Goal: Task Accomplishment & Management: Complete application form

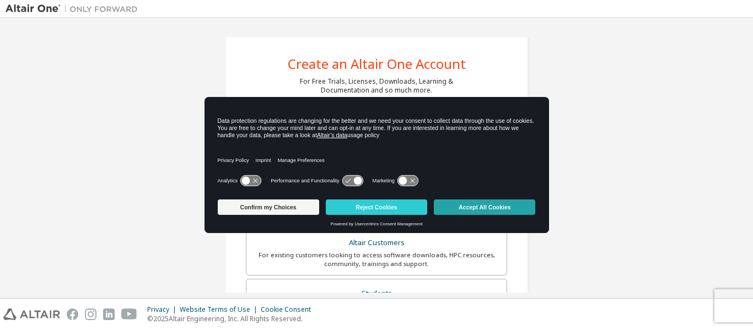
click at [467, 213] on button "Accept All Cookies" at bounding box center [484, 207] width 101 height 15
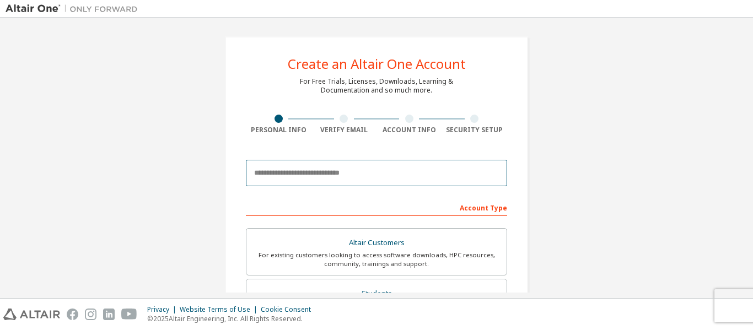
click at [360, 164] on input "email" at bounding box center [376, 173] width 261 height 26
type input "**********"
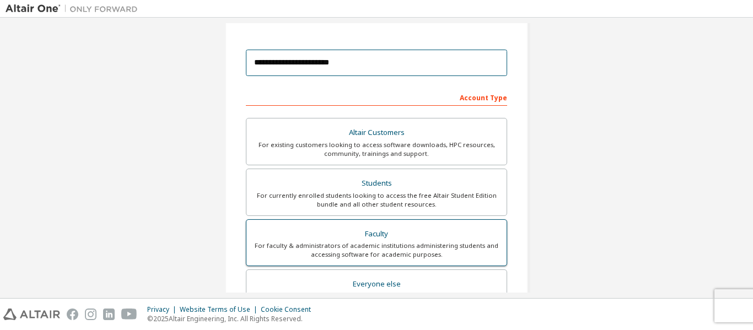
scroll to position [165, 0]
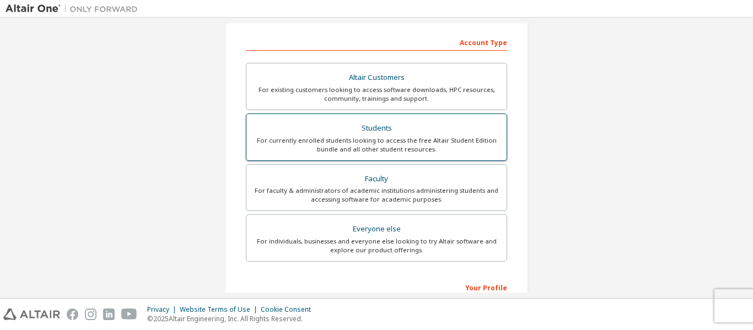
click at [403, 141] on div "For currently enrolled students looking to access the free Altair Student Editi…" at bounding box center [376, 145] width 247 height 18
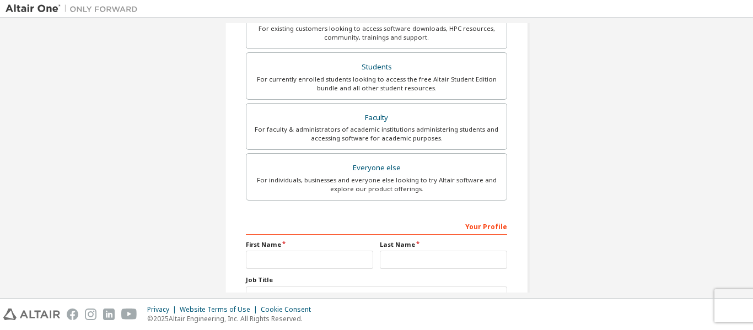
scroll to position [314, 0]
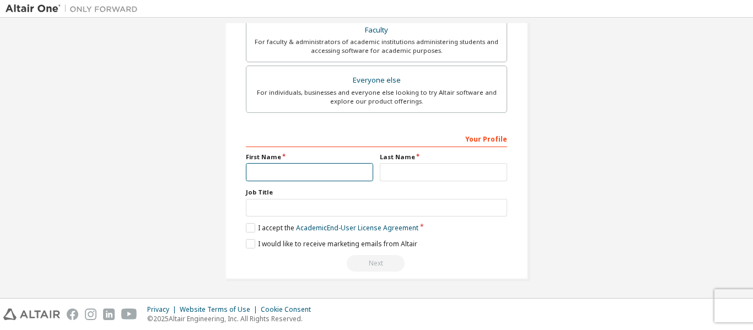
click at [338, 167] on input "text" at bounding box center [309, 172] width 127 height 18
type input "**"
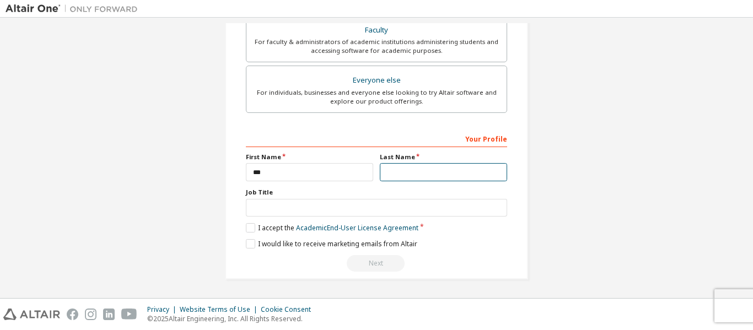
click at [422, 169] on input "text" at bounding box center [443, 172] width 127 height 18
type input "*****"
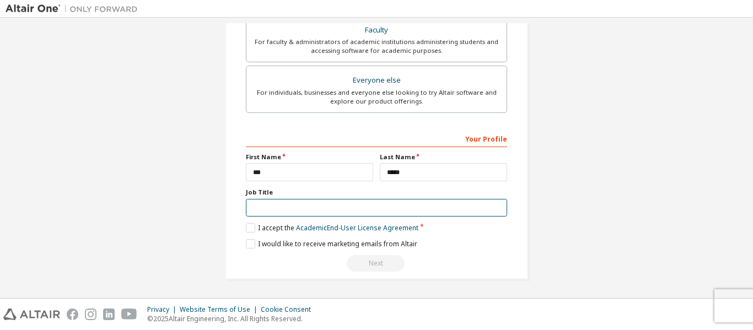
click at [339, 205] on input "text" at bounding box center [376, 208] width 261 height 18
type input "*******"
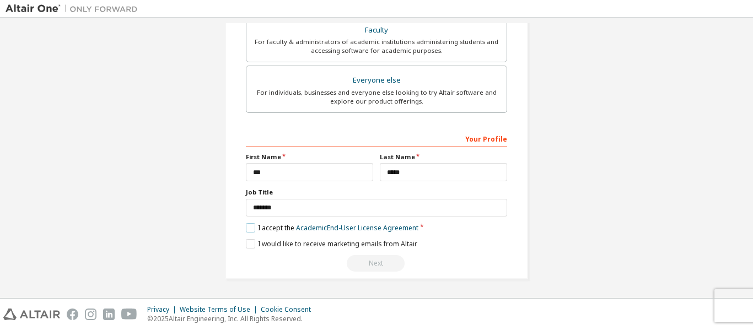
click at [256, 227] on label "I accept the Academic End-User License Agreement" at bounding box center [332, 227] width 173 height 9
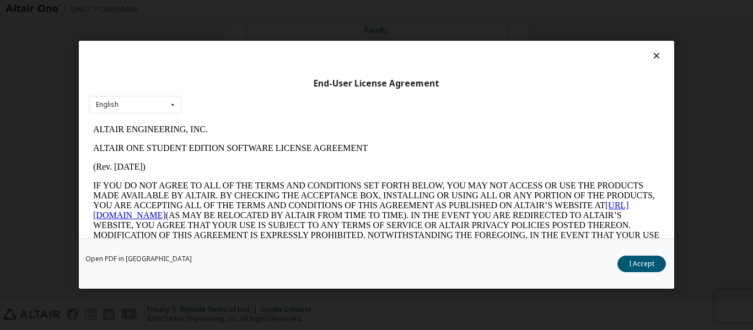
scroll to position [0, 0]
click at [719, 65] on div "End-User License Agreement English English Open PDF in [GEOGRAPHIC_DATA] I Acce…" at bounding box center [376, 165] width 753 height 330
click at [649, 63] on div at bounding box center [377, 58] width 576 height 15
click at [651, 59] on icon at bounding box center [657, 56] width 12 height 10
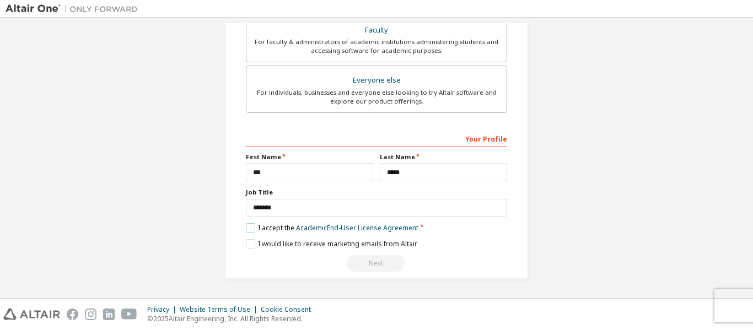
click at [248, 223] on label "I accept the Academic End-User License Agreement" at bounding box center [332, 227] width 173 height 9
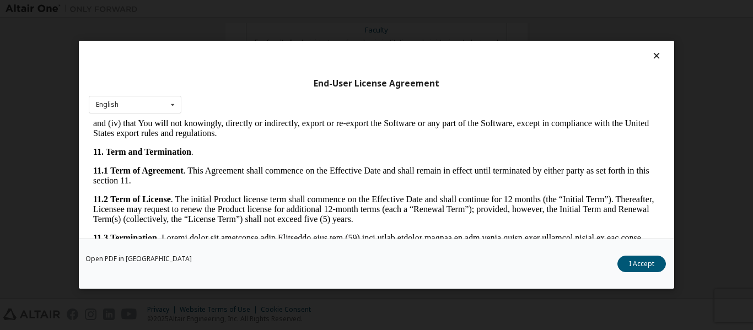
scroll to position [1655, 0]
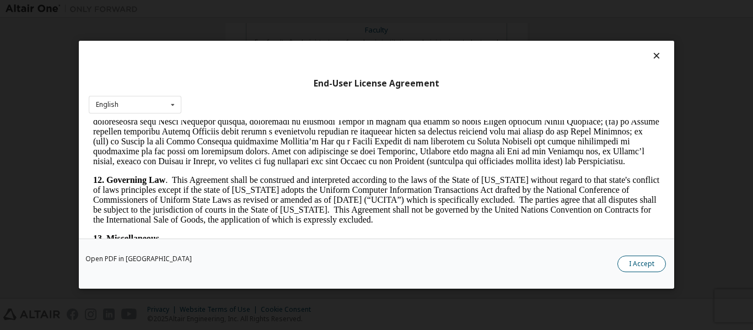
click at [641, 266] on button "I Accept" at bounding box center [642, 264] width 49 height 17
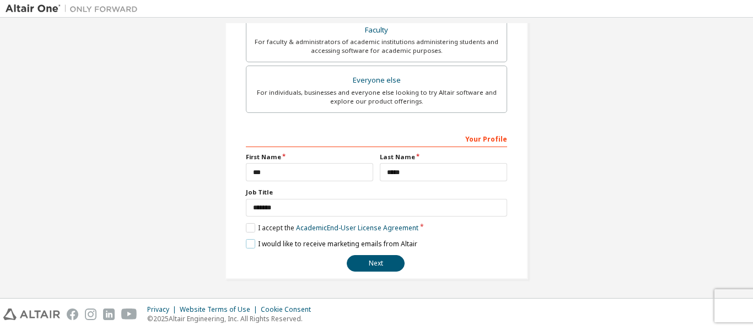
click at [246, 248] on label "I would like to receive marketing emails from Altair" at bounding box center [332, 243] width 172 height 9
click at [352, 263] on button "Next" at bounding box center [376, 263] width 58 height 17
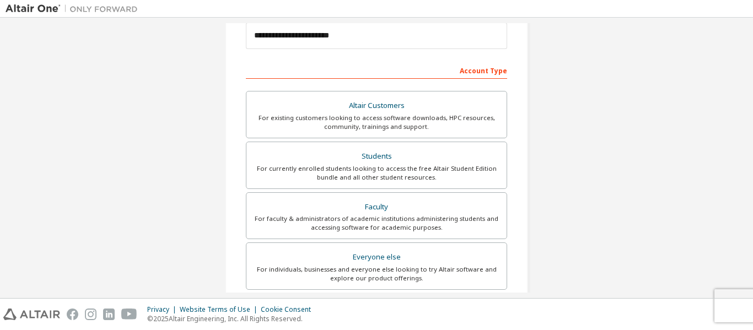
scroll to position [0, 0]
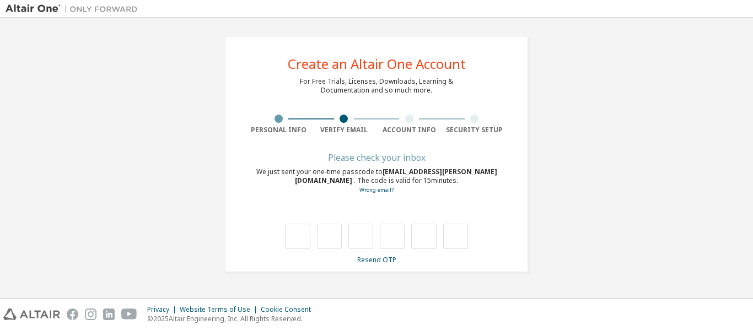
type input "*"
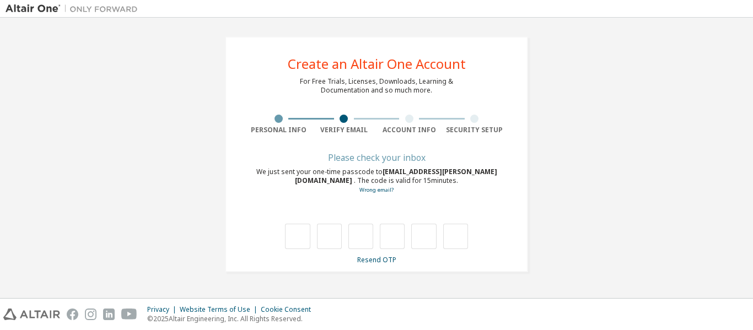
type input "*"
